Goal: Task Accomplishment & Management: Manage account settings

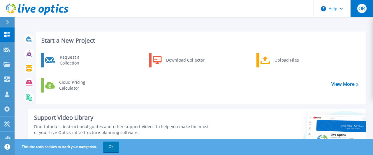
click at [361, 13] on div "OR" at bounding box center [361, 8] width 9 height 9
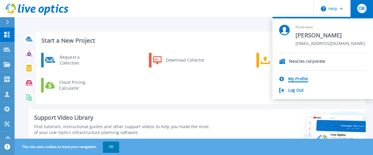
click at [302, 79] on link "My Profile" at bounding box center [298, 79] width 20 height 6
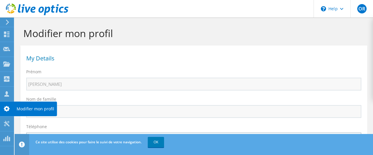
click at [8, 107] on use at bounding box center [7, 109] width 6 height 6
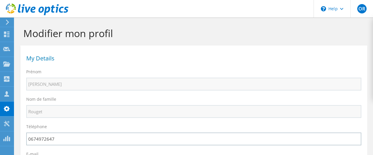
scroll to position [91, 0]
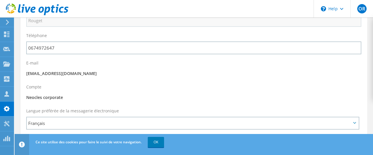
click at [49, 98] on p "Neocles corporate" at bounding box center [193, 97] width 335 height 6
click at [69, 99] on p "Neocles corporate" at bounding box center [193, 97] width 335 height 6
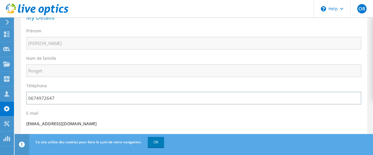
scroll to position [0, 0]
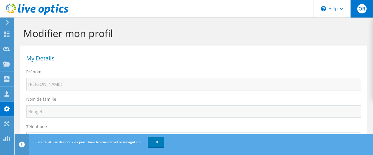
click at [364, 7] on span "OR" at bounding box center [361, 8] width 9 height 9
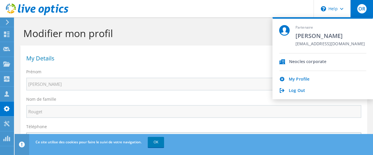
click at [286, 61] on div "Neocles corporate" at bounding box center [322, 61] width 87 height 17
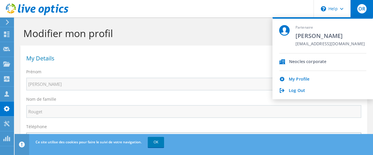
click at [286, 61] on div "Neocles corporate" at bounding box center [322, 61] width 87 height 17
click at [312, 60] on div "Neocles corporate" at bounding box center [307, 62] width 37 height 6
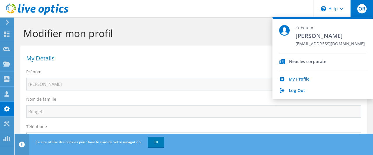
drag, startPoint x: 312, startPoint y: 60, endPoint x: 285, endPoint y: 61, distance: 26.8
click at [312, 60] on div "Neocles corporate" at bounding box center [307, 62] width 37 height 6
click at [194, 34] on h1 "Modifier mon profil" at bounding box center [192, 33] width 338 height 12
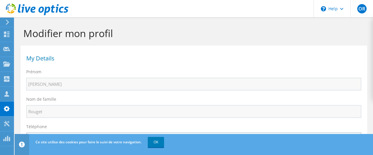
click at [50, 11] on icon at bounding box center [37, 9] width 63 height 12
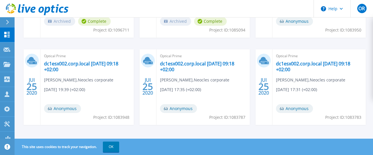
scroll to position [246, 0]
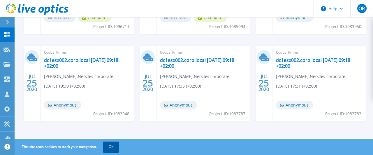
click at [118, 147] on button "OK" at bounding box center [111, 146] width 16 height 10
